Goal: Transaction & Acquisition: Purchase product/service

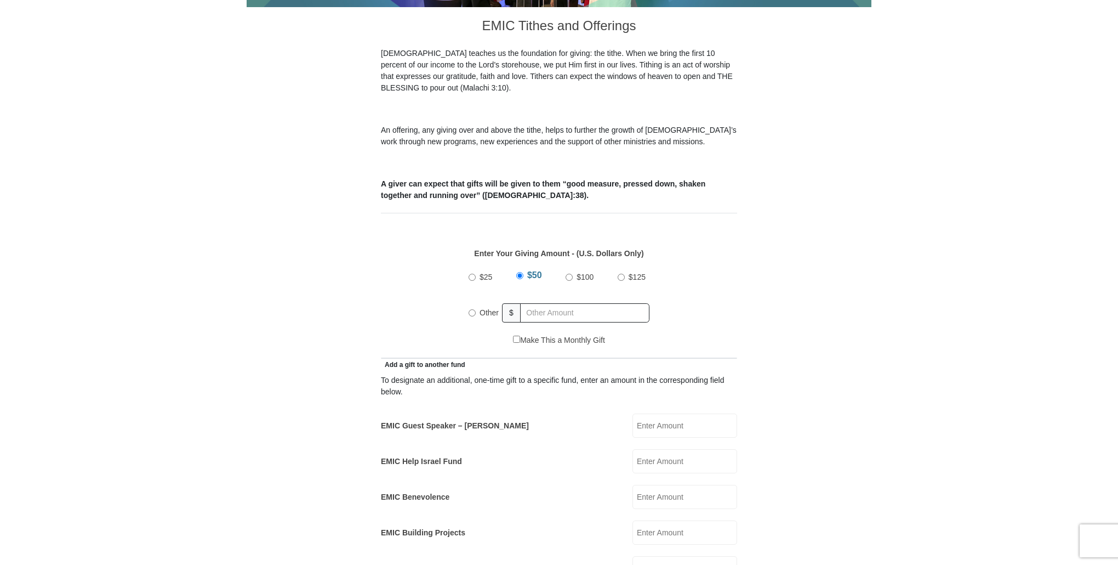
scroll to position [384, 0]
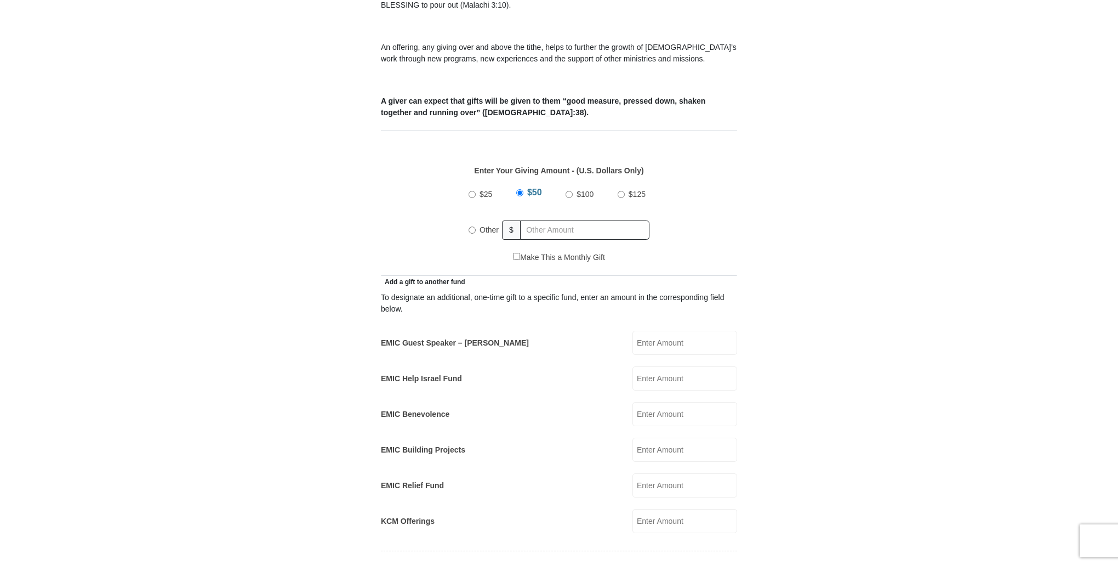
click at [668, 366] on input "EMIC Help Israel Fund" at bounding box center [685, 378] width 105 height 24
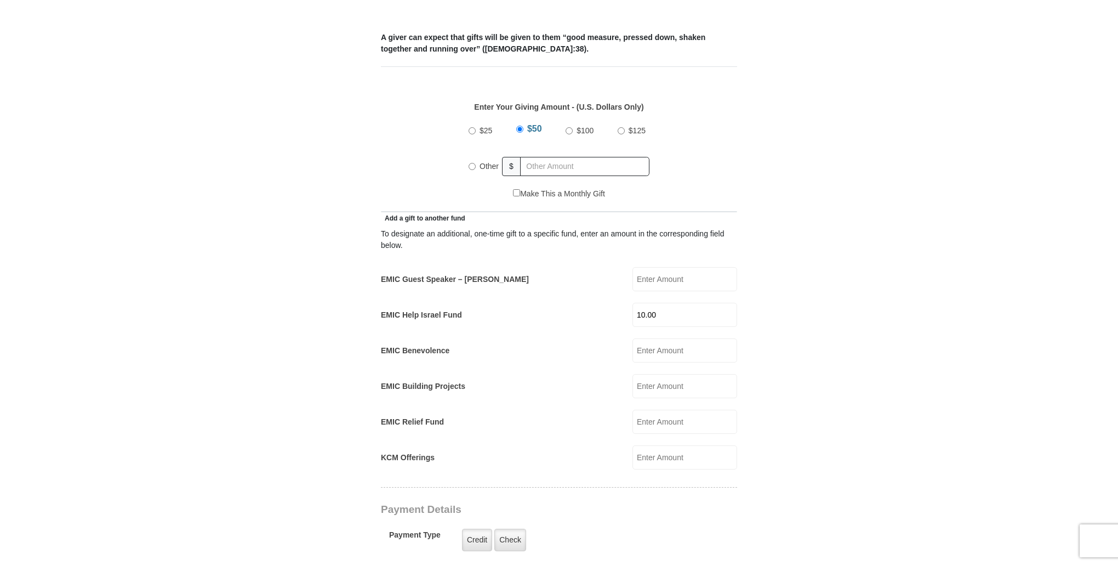
scroll to position [439, 0]
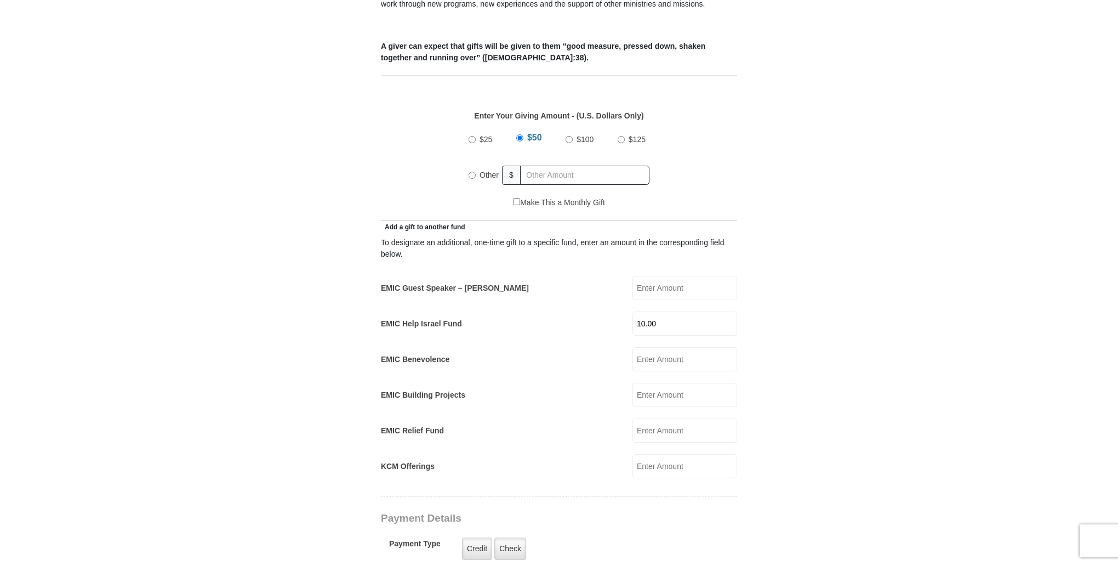
type input "10.00"
click at [473, 172] on input "Other" at bounding box center [472, 175] width 7 height 7
radio input "true"
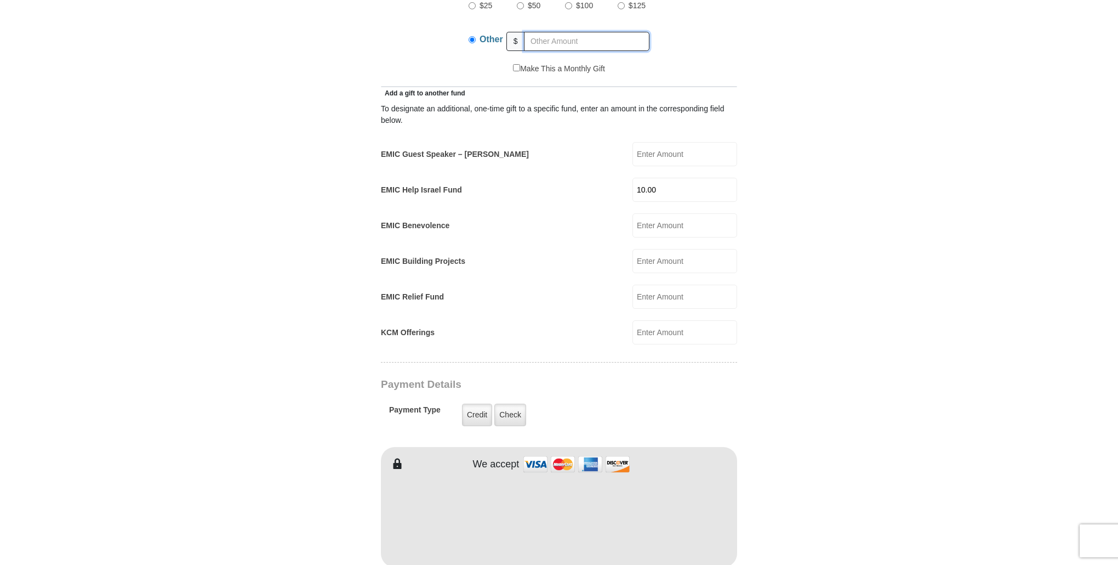
scroll to position [603, 0]
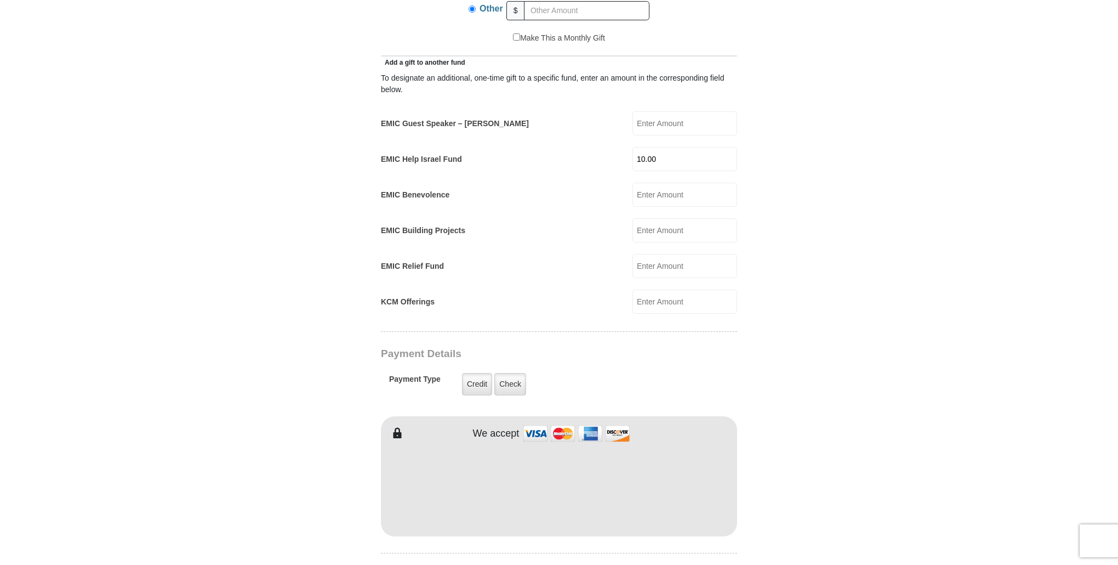
click at [289, 487] on form "[GEOGRAPHIC_DATA][DEMOGRAPHIC_DATA] Online Giving Because of gifts like yours, …" at bounding box center [559, 269] width 625 height 1657
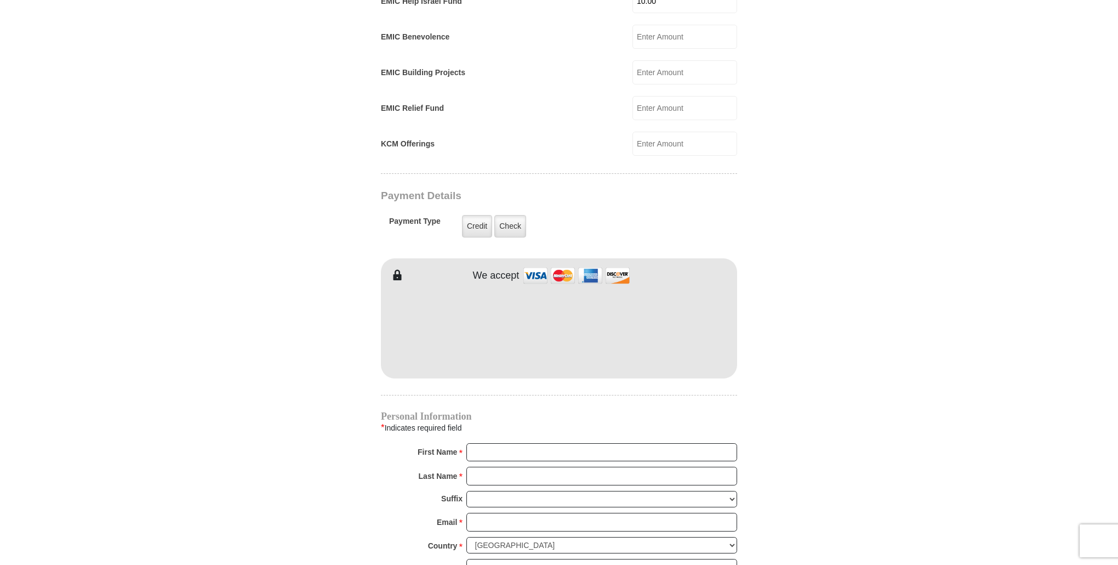
scroll to position [768, 0]
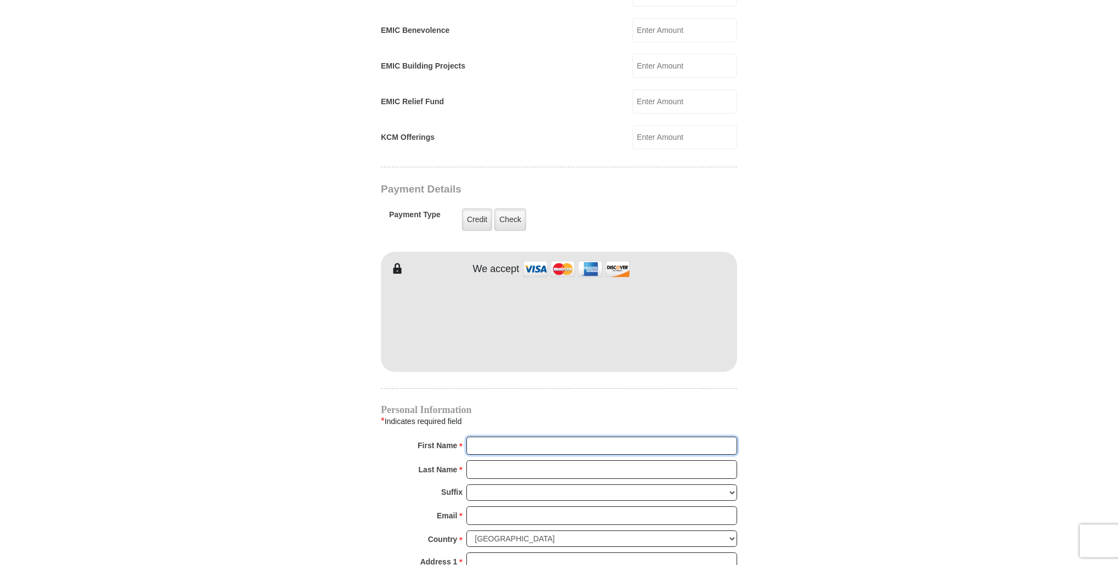
click at [519, 436] on input "First Name *" at bounding box center [602, 445] width 271 height 19
type input "[PERSON_NAME]"
type input "[EMAIL_ADDRESS][DOMAIN_NAME]"
type input "1605 [PERSON_NAME] St"
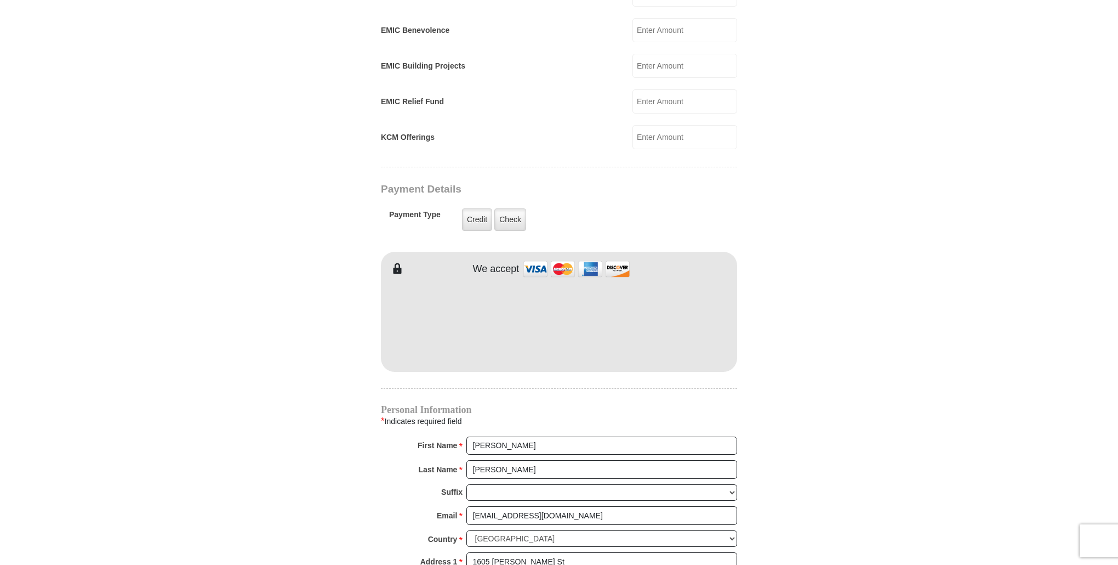
type input "[GEOGRAPHIC_DATA], [GEOGRAPHIC_DATA]"
select select "NC"
type input "28557"
type input "2527231604"
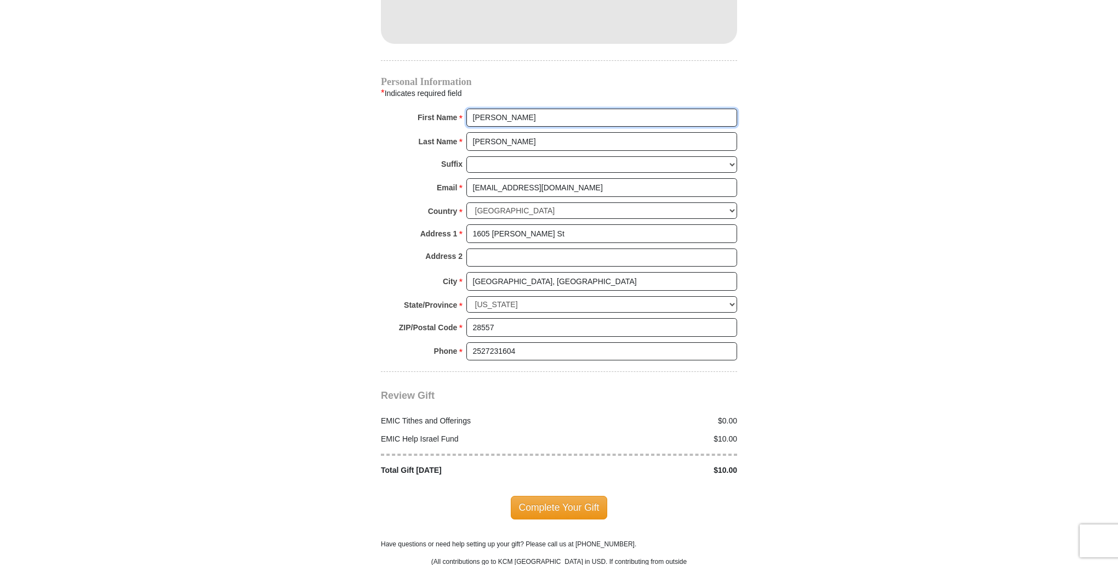
scroll to position [1096, 0]
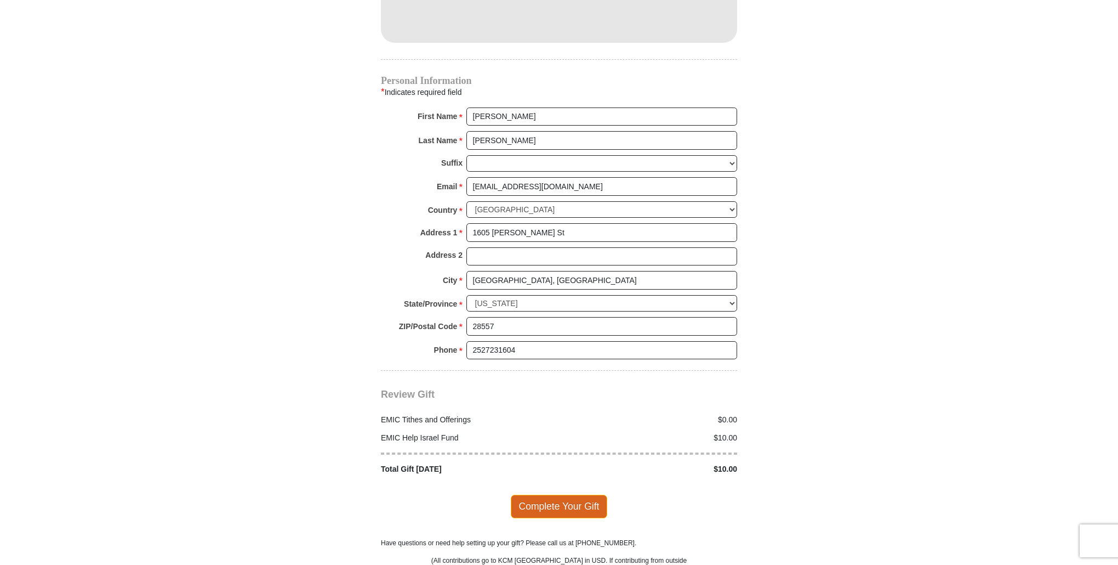
click at [567, 495] on span "Complete Your Gift" at bounding box center [559, 506] width 97 height 23
